Goal: Transaction & Acquisition: Purchase product/service

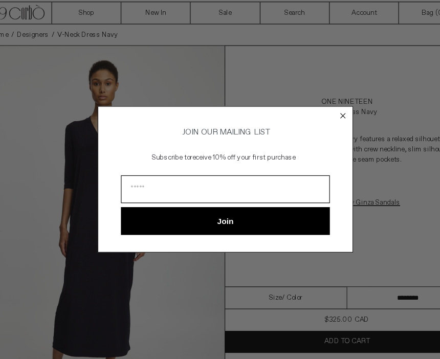
click at [314, 113] on form "JOIN OUR MAILING LIST Subscribe to receive 10% off your first purchase Join ***…" at bounding box center [220, 179] width 230 height 132
click at [320, 117] on icon "Close dialog" at bounding box center [325, 122] width 10 height 10
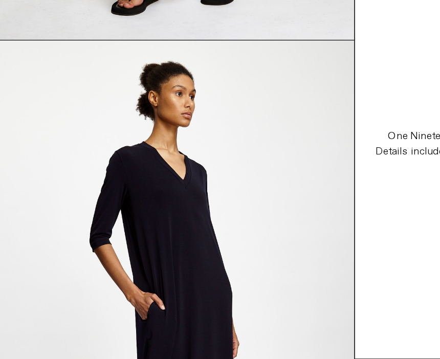
scroll to position [602, 0]
